Goal: Find specific page/section: Find specific page/section

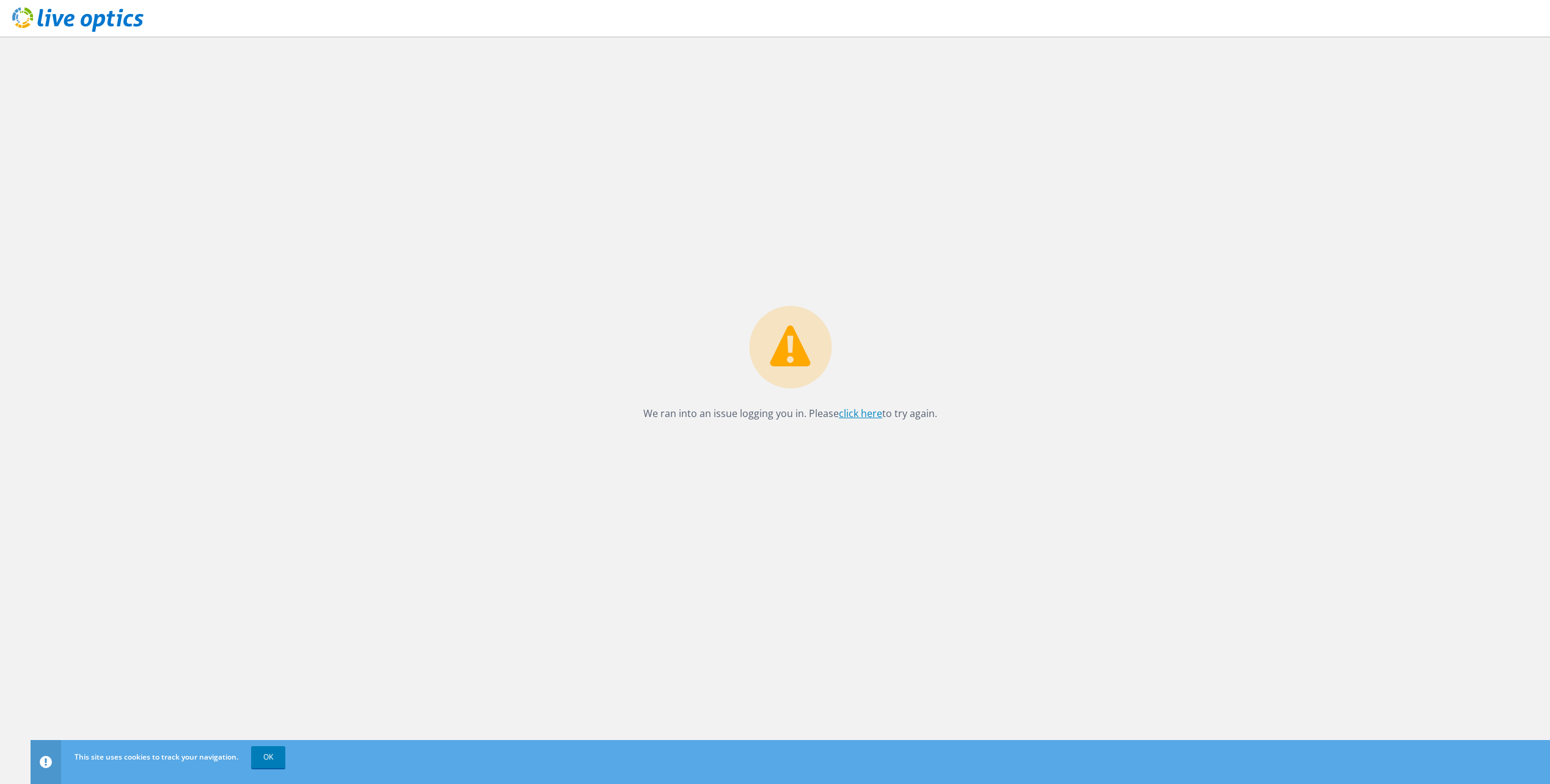
click at [871, 409] on link "click here" at bounding box center [860, 413] width 43 height 13
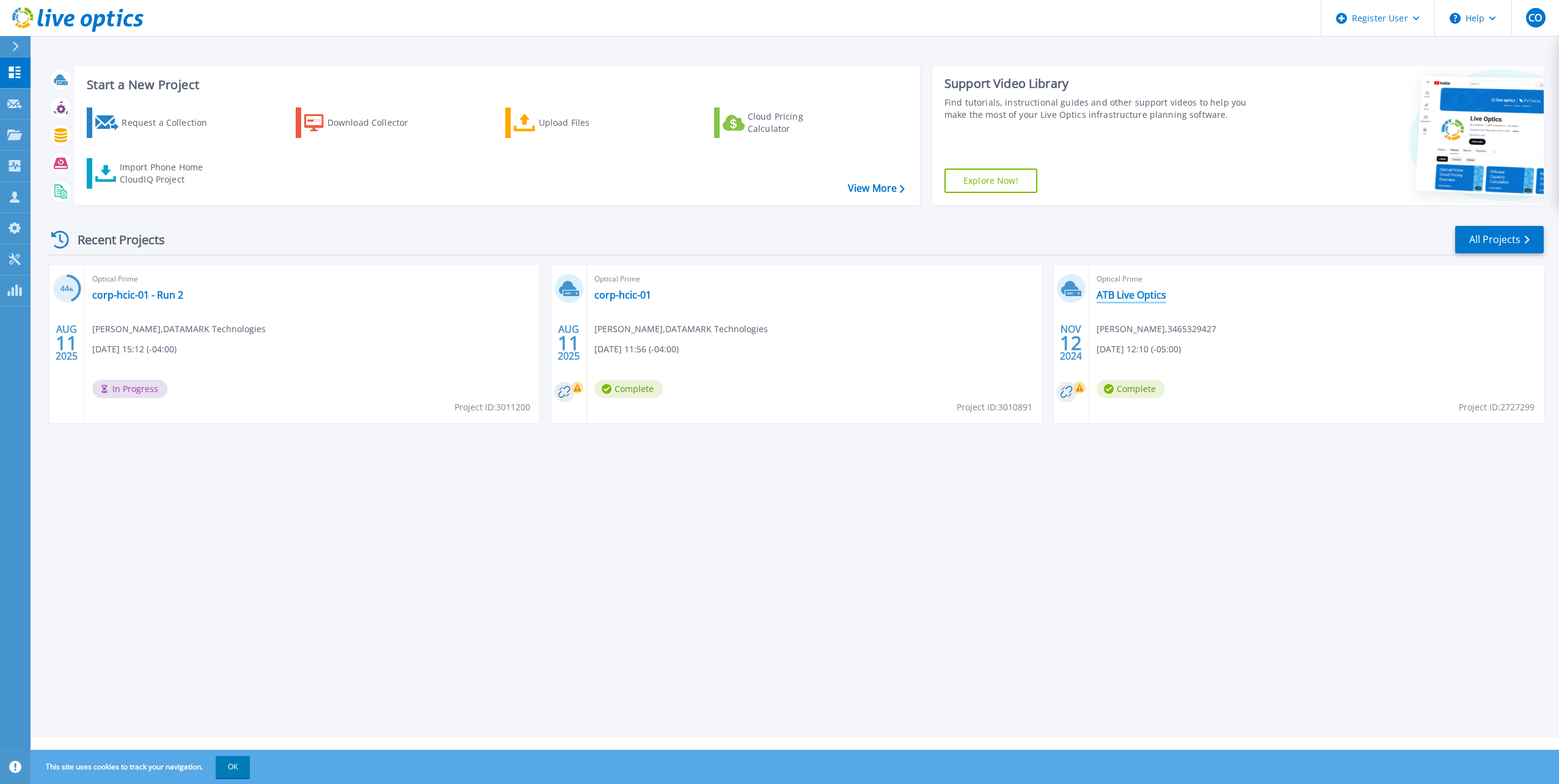
click at [1128, 300] on link "ATB Live Optics" at bounding box center [1131, 295] width 70 height 13
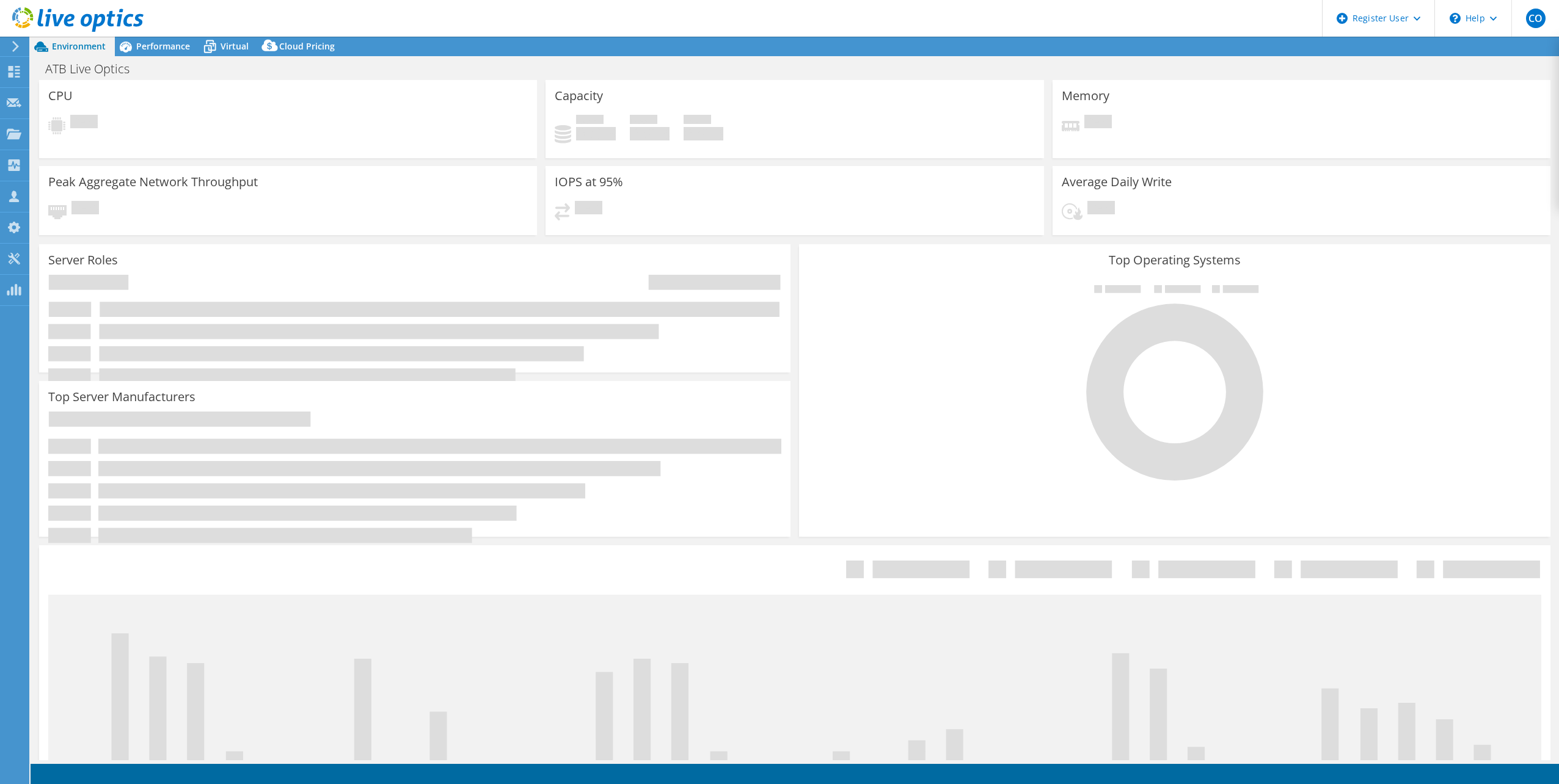
select select "USEast"
select select "USD"
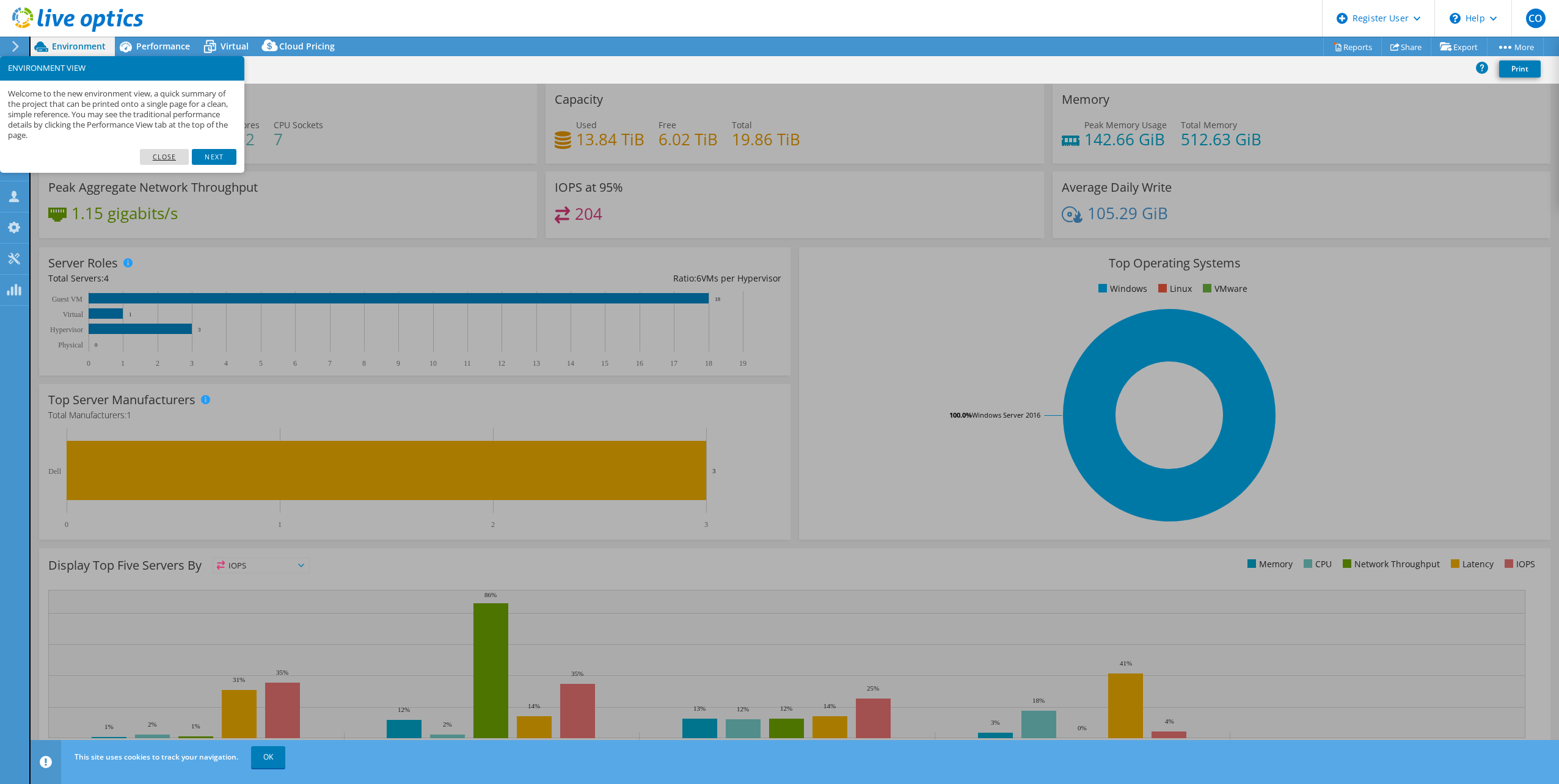
click at [175, 156] on link "Close" at bounding box center [164, 156] width 50 height 16
